Goal: Transaction & Acquisition: Book appointment/travel/reservation

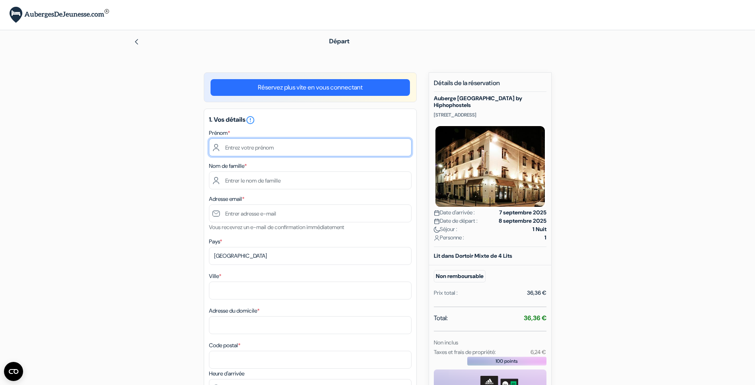
click at [241, 152] on input "text" at bounding box center [310, 148] width 203 height 18
type input "[PERSON_NAME]"
type input "Carpentier"
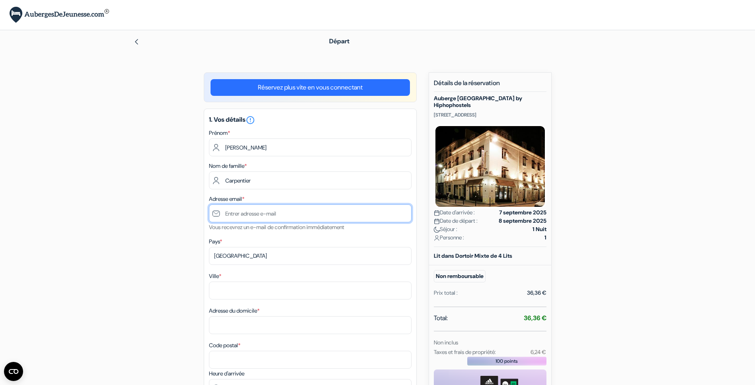
type input "[PERSON_NAME][EMAIL_ADDRESS][DOMAIN_NAME]"
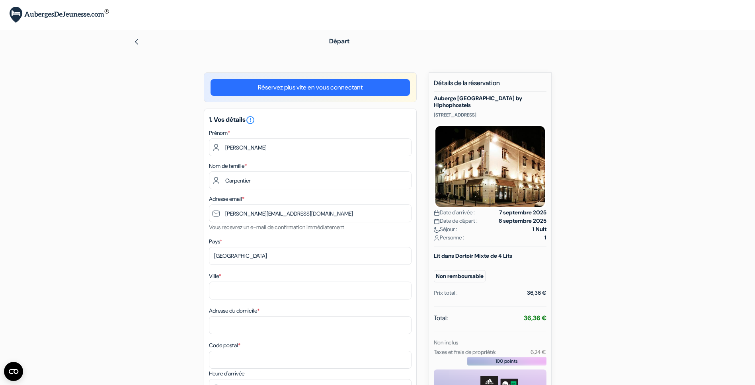
type input "La Madeleine"
type input "[STREET_ADDRESS][PERSON_NAME]"
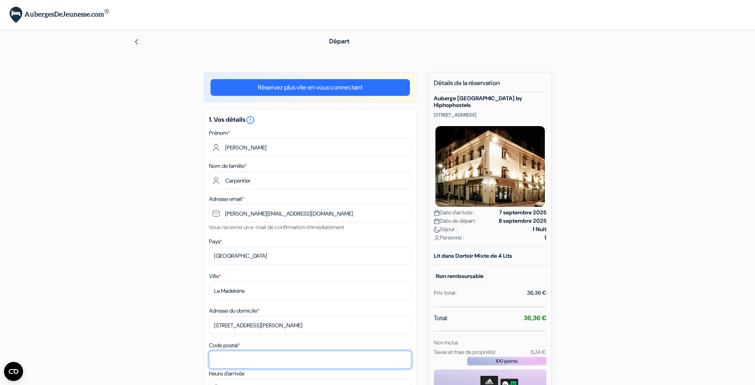
type input "59110"
type input "0320308269"
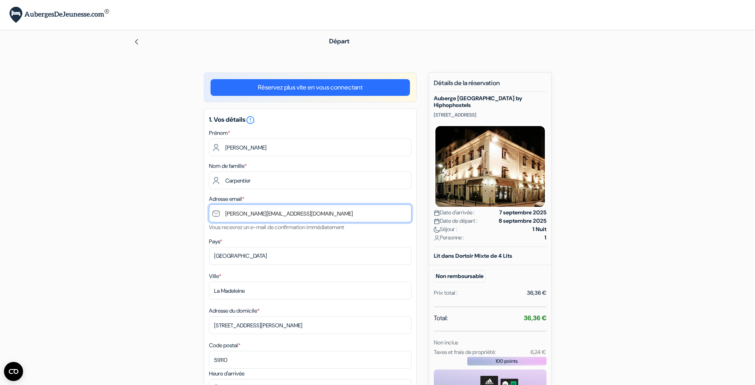
click at [244, 212] on input "[PERSON_NAME][EMAIL_ADDRESS][DOMAIN_NAME]" at bounding box center [310, 214] width 203 height 18
type input "g"
type input "[EMAIL_ADDRESS][DOMAIN_NAME]"
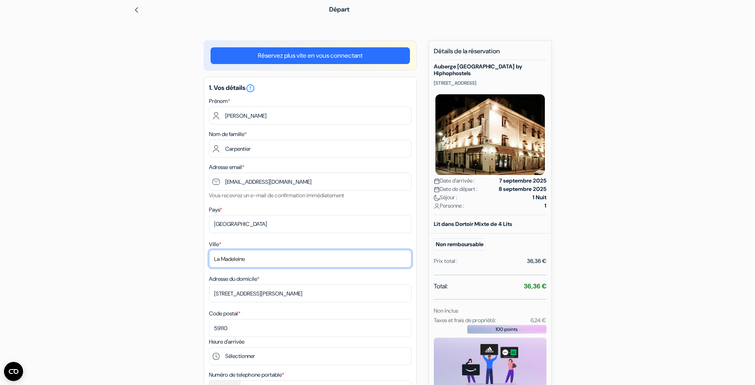
click at [231, 255] on input "La Madeleine" at bounding box center [310, 259] width 203 height 18
click at [229, 256] on input "La Madeleine" at bounding box center [310, 259] width 203 height 18
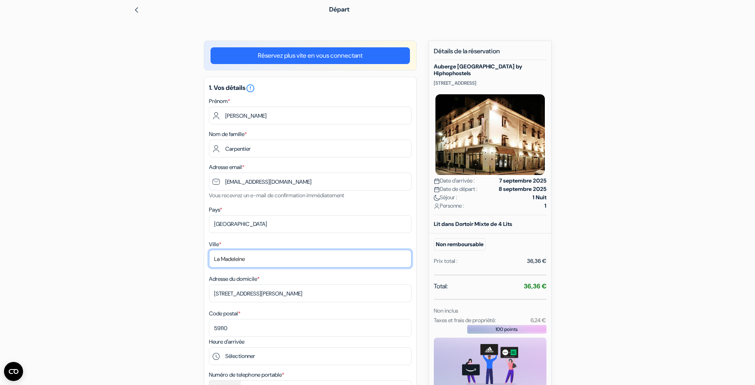
type input "Lille"
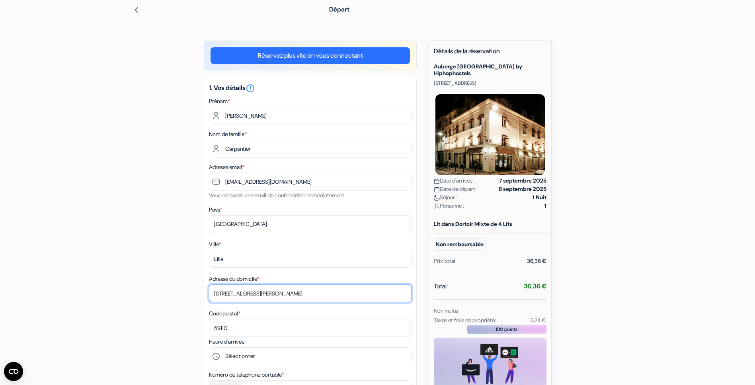
click at [272, 295] on input "[STREET_ADDRESS][PERSON_NAME]" at bounding box center [310, 294] width 203 height 18
type input "[STREET_ADDRESS][PERSON_NAME]"
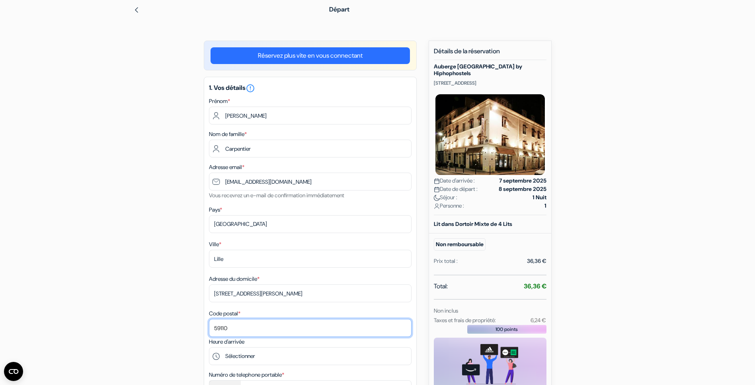
click at [222, 331] on input "59110" at bounding box center [310, 328] width 203 height 18
click at [221, 330] on input "59110" at bounding box center [310, 328] width 203 height 18
paste input "80"
type input "59800"
click at [166, 292] on div "add_box Auberge [GEOGRAPHIC_DATA] by Hiphophostels [STREET_ADDRESS] Détails de …" at bounding box center [378, 375] width 526 height 668
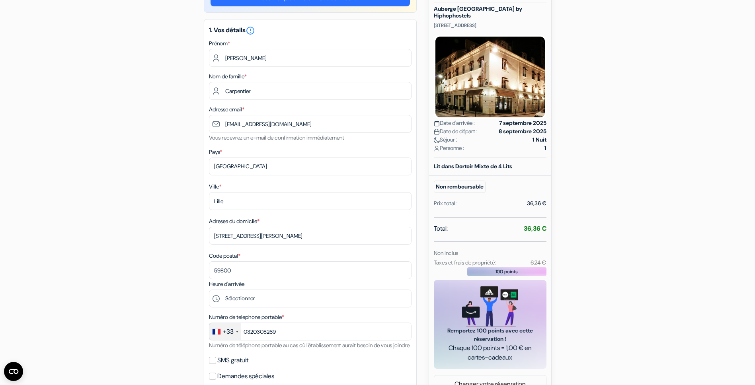
scroll to position [131, 0]
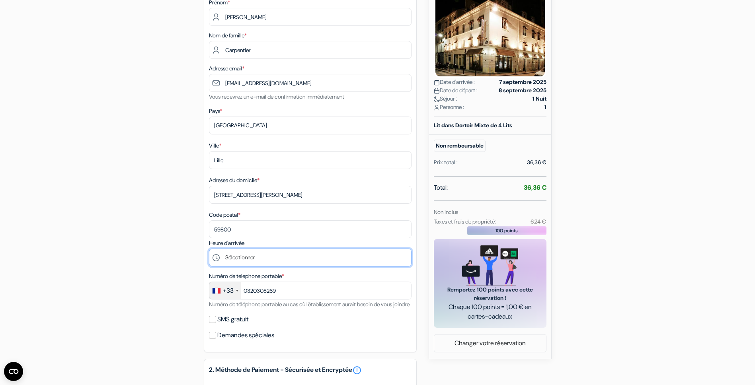
click at [237, 261] on select "Sélectionner 15:00 16:00 17:00 18:00 19:00 20:00 21:00 22:00 23:00 0:00" at bounding box center [310, 258] width 203 height 18
select select "21"
click at [209, 250] on select "Sélectionner 15:00 16:00 17:00 18:00 19:00 20:00 21:00 22:00 23:00 0:00" at bounding box center [310, 258] width 203 height 18
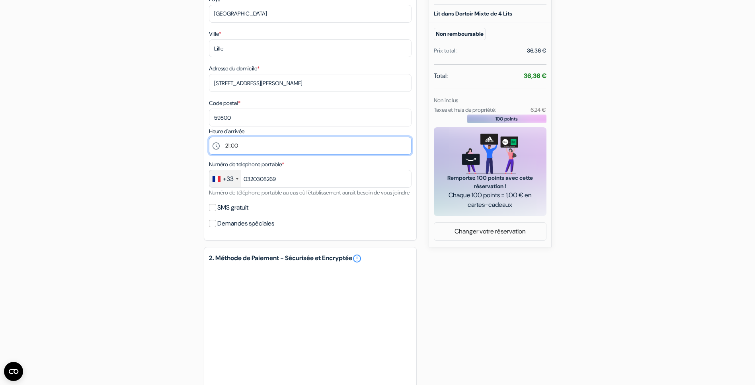
scroll to position [237, 0]
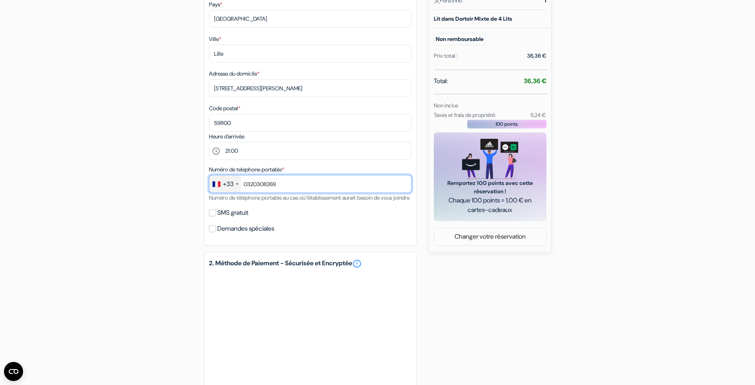
click at [254, 186] on input "0320308269" at bounding box center [310, 184] width 203 height 18
type input "0615042347"
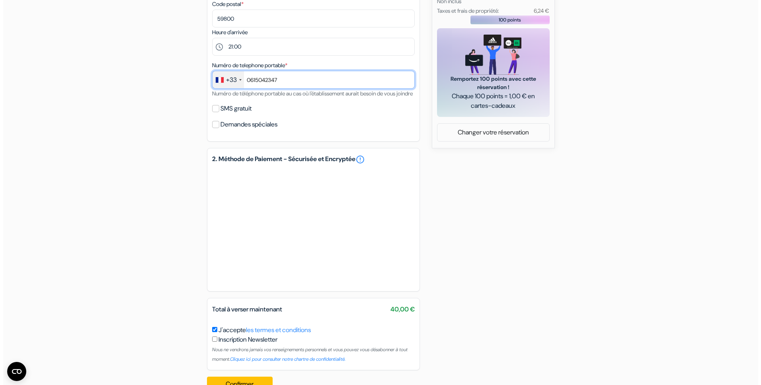
scroll to position [374, 0]
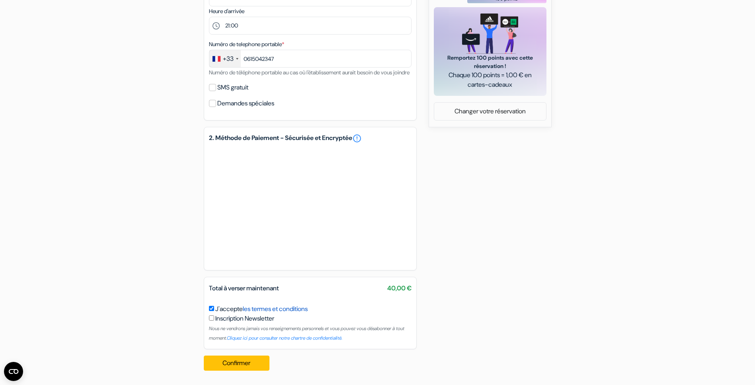
click at [283, 309] on link "les termes et conditions" at bounding box center [275, 309] width 65 height 8
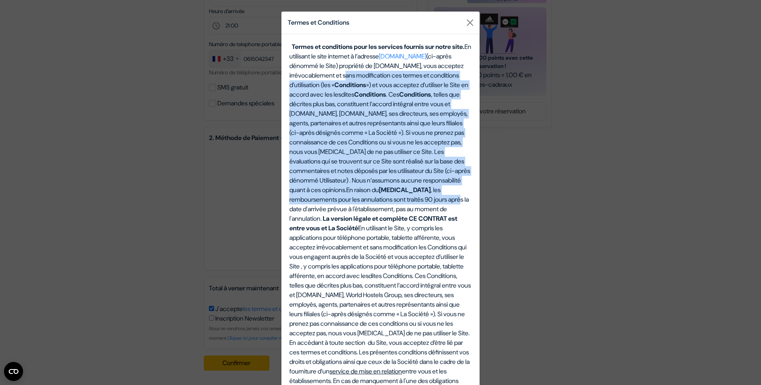
drag, startPoint x: 299, startPoint y: 80, endPoint x: 396, endPoint y: 216, distance: 167.2
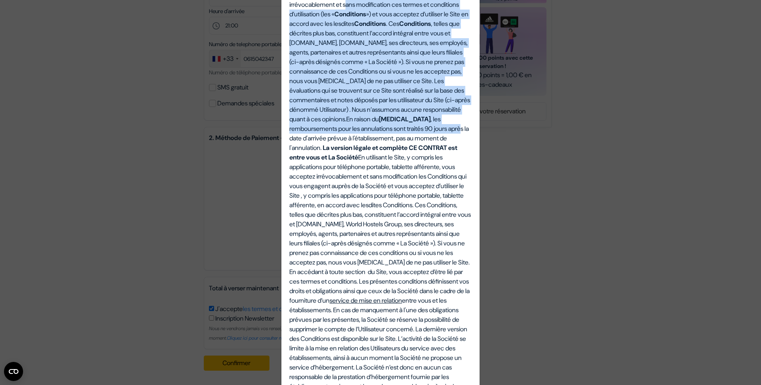
scroll to position [115, 0]
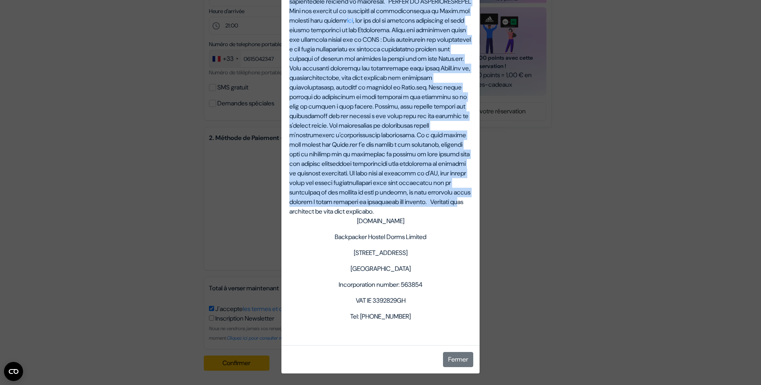
scroll to position [2796, 0]
drag, startPoint x: 429, startPoint y: 128, endPoint x: 394, endPoint y: 222, distance: 99.9
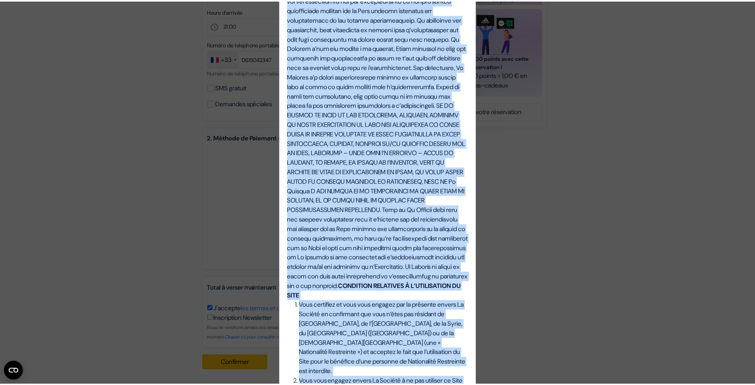
scroll to position [0, 0]
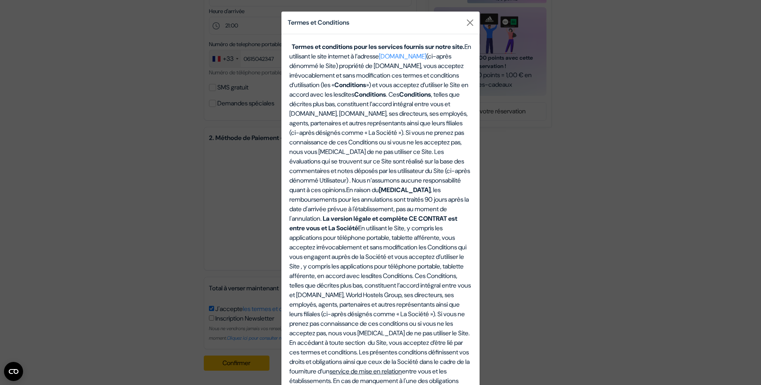
click at [609, 177] on div "Termes et Conditions Termes et conditions pour les services fournis sur notre s…" at bounding box center [380, 192] width 761 height 385
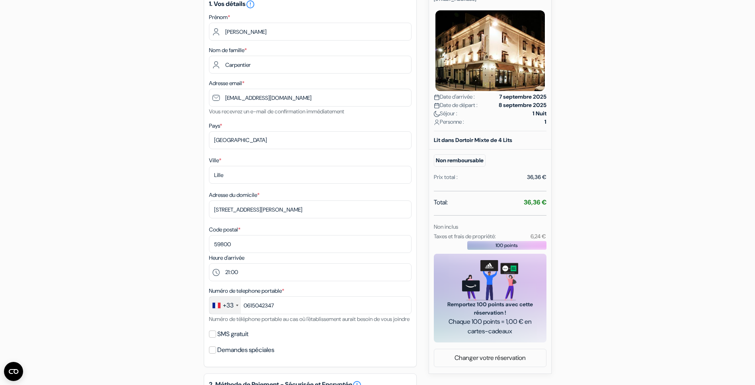
scroll to position [213, 0]
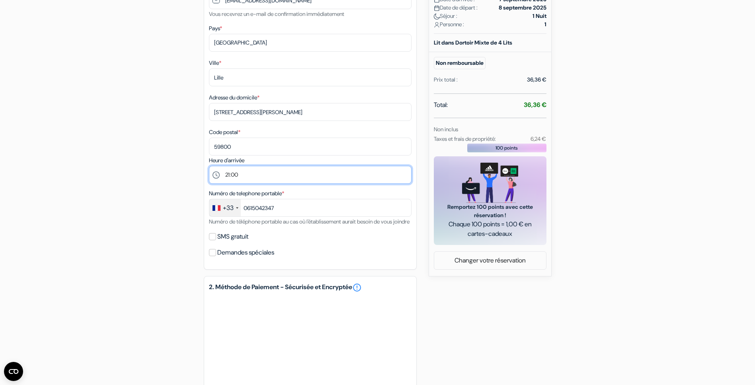
click at [237, 179] on select "Sélectionner 15:00 16:00 17:00 18:00 19:00 20:00 21:00 22:00 23:00 0:00" at bounding box center [310, 175] width 203 height 18
click at [214, 240] on input "SMS gratuit" at bounding box center [212, 236] width 7 height 7
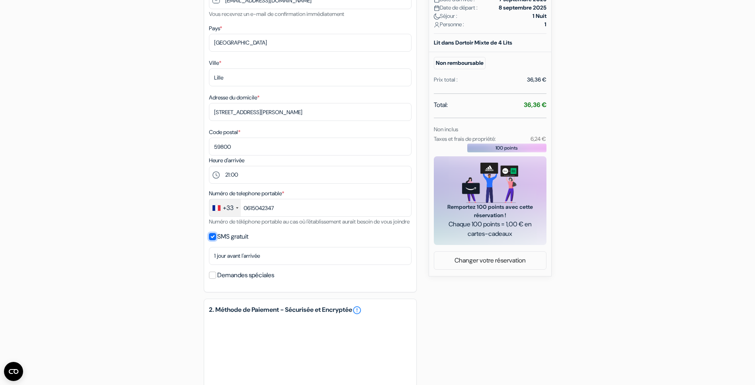
click at [213, 240] on input "SMS gratuit" at bounding box center [212, 236] width 7 height 7
checkbox input "false"
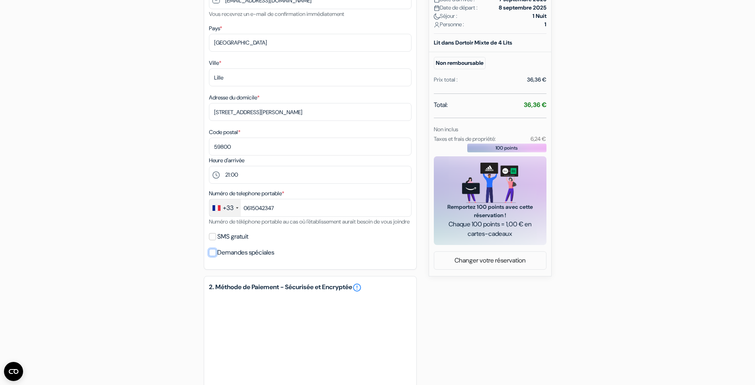
click at [212, 256] on input "Demandes spéciales" at bounding box center [212, 252] width 7 height 7
checkbox input "false"
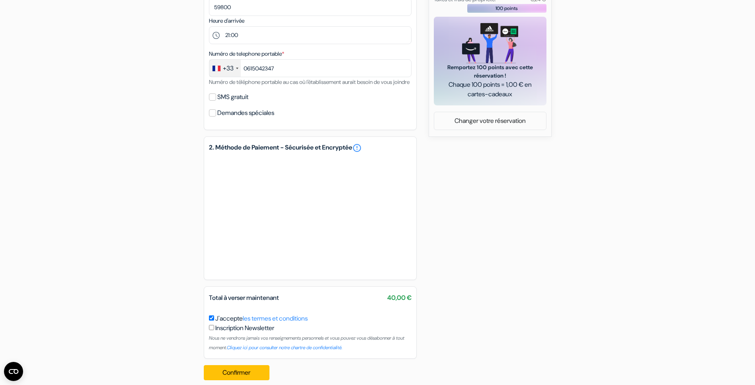
scroll to position [374, 0]
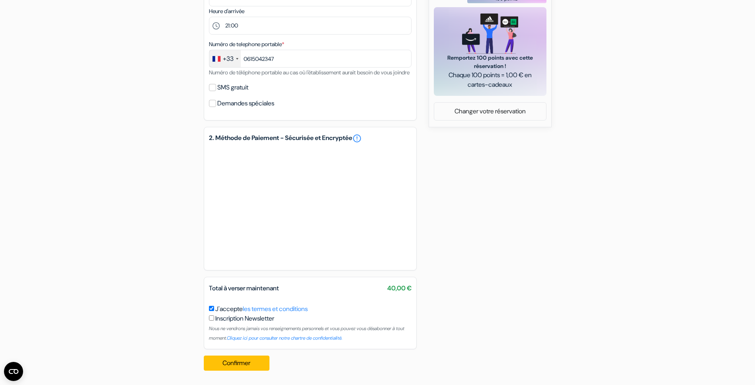
click at [210, 319] on input "checkbox" at bounding box center [211, 318] width 5 height 5
checkbox input "true"
click at [224, 364] on button "Confirmer Loading..." at bounding box center [237, 363] width 66 height 15
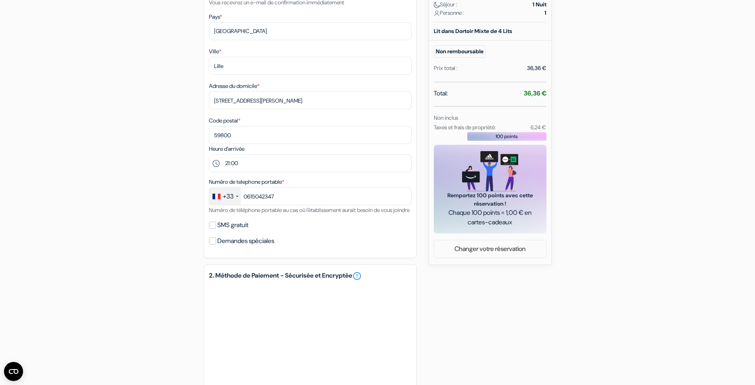
scroll to position [0, 0]
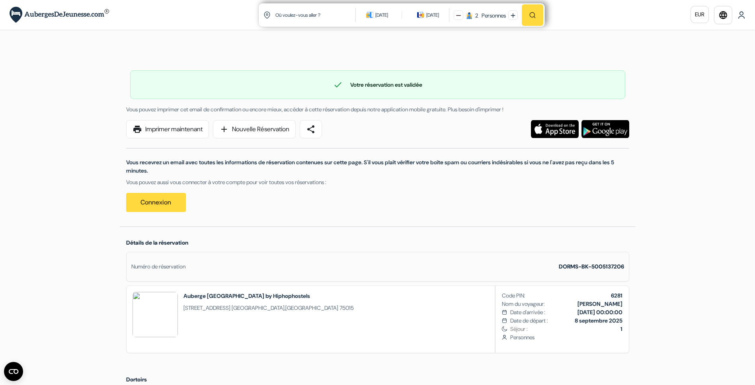
drag, startPoint x: 165, startPoint y: 111, endPoint x: 499, endPoint y: 109, distance: 334.5
click at [499, 109] on span "Vous pouvez imprimer cet email de confirmation ou encore mieux, accéder à cette…" at bounding box center [314, 109] width 377 height 7
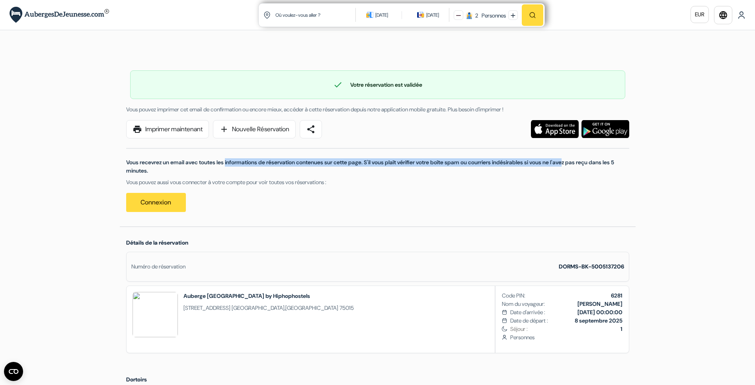
drag, startPoint x: 165, startPoint y: 163, endPoint x: 528, endPoint y: 164, distance: 362.3
click at [528, 164] on p "Vous recevrez un email avec toutes les informations de réservation contenues su…" at bounding box center [377, 166] width 503 height 17
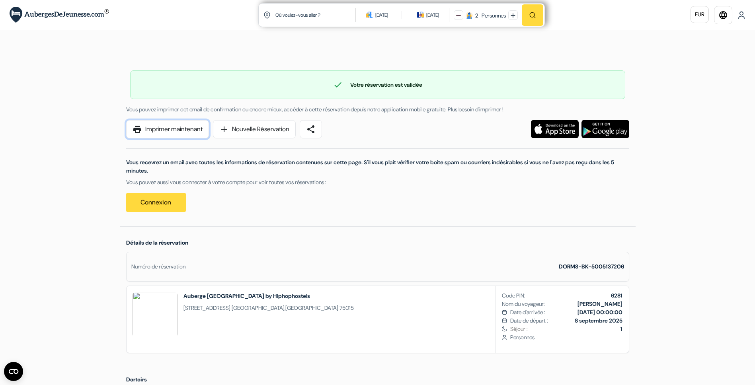
click at [149, 134] on link "print Imprimer maintenant" at bounding box center [167, 129] width 83 height 18
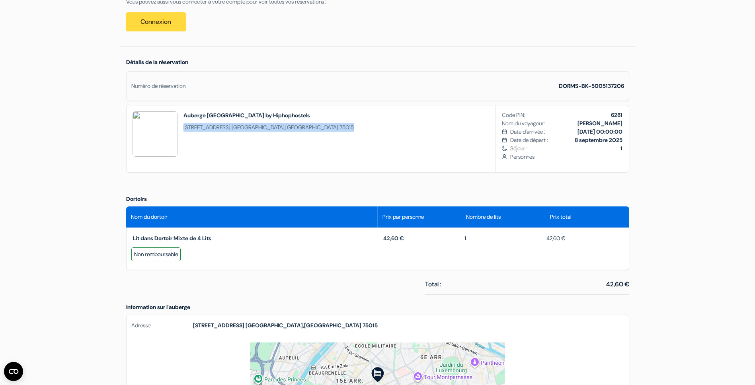
drag, startPoint x: 184, startPoint y: 127, endPoint x: 290, endPoint y: 131, distance: 106.0
click at [290, 131] on span "1 Rue Borrome Paris , France 75015" at bounding box center [269, 127] width 170 height 8
click at [227, 156] on div "Auberge Aloha Eiffel Tower by Hiphophostels 1 Rue Borrome Paris , France 75015" at bounding box center [269, 136] width 170 height 50
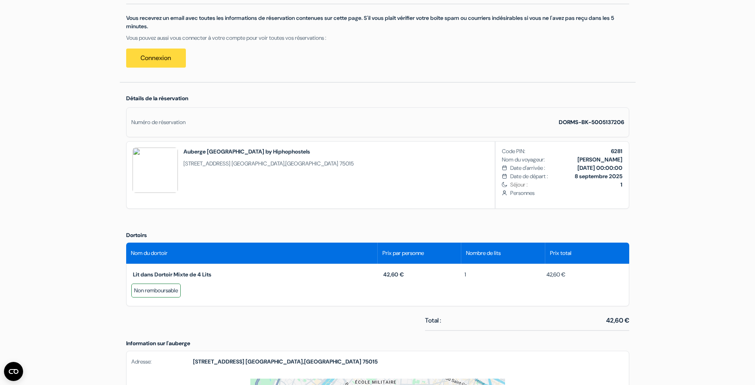
scroll to position [182, 0]
